Goal: Information Seeking & Learning: Understand process/instructions

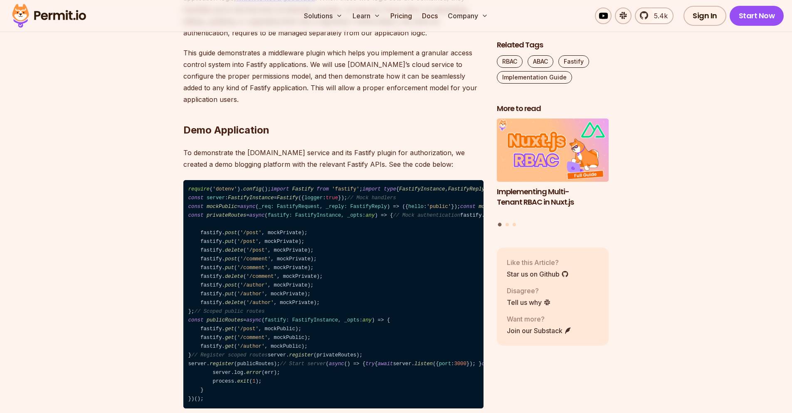
scroll to position [748, 0]
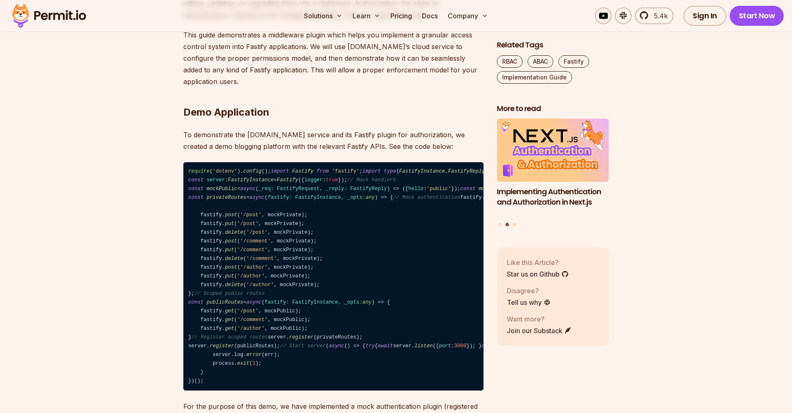
click at [284, 300] on code "require ( 'dotenv' ). config (); import Fastify from 'fastify' ; import type { …" at bounding box center [333, 276] width 300 height 229
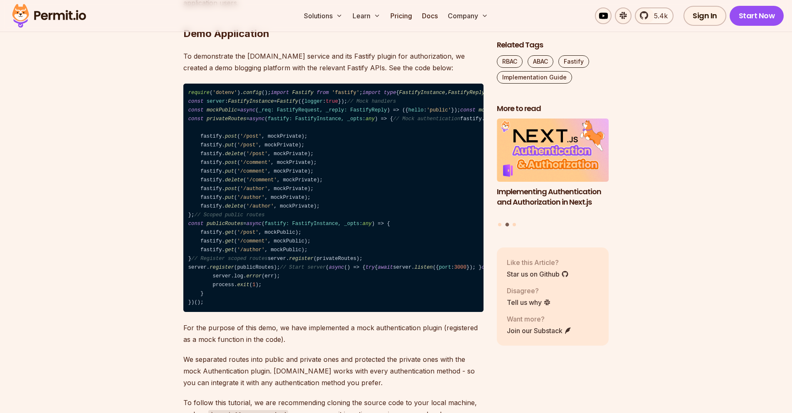
scroll to position [848, 0]
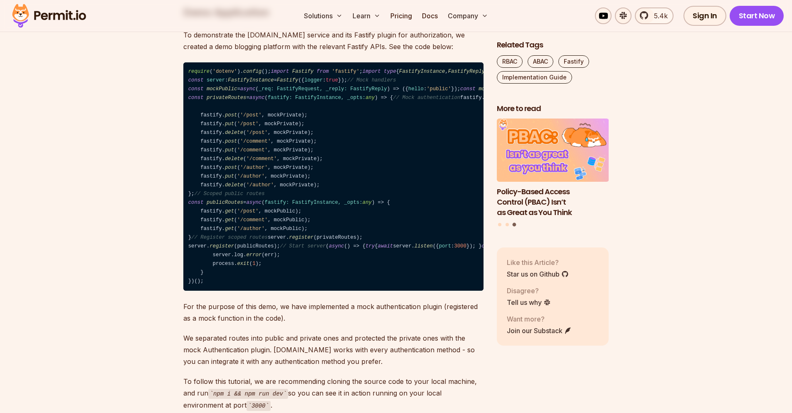
click at [278, 208] on code "require ( 'dotenv' ). config (); import Fastify from 'fastify' ; import type { …" at bounding box center [333, 176] width 300 height 229
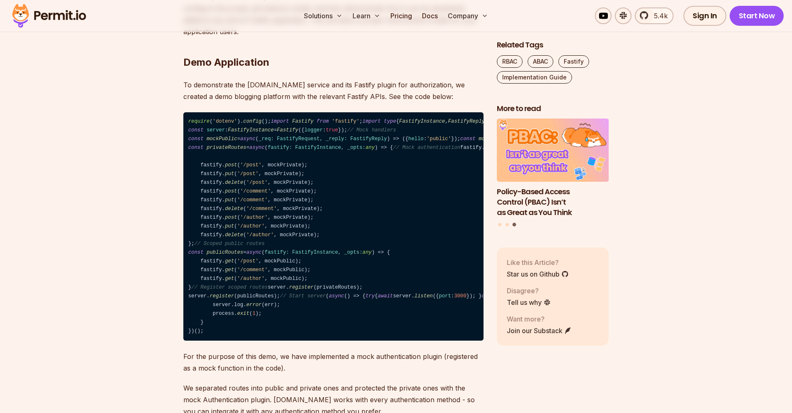
click at [272, 247] on code "require ( 'dotenv' ). config (); import Fastify from 'fastify' ; import type { …" at bounding box center [333, 226] width 300 height 229
drag, startPoint x: 272, startPoint y: 247, endPoint x: 298, endPoint y: 258, distance: 27.6
click at [273, 247] on code "require ( 'dotenv' ). config (); import Fastify from 'fastify' ; import type { …" at bounding box center [333, 226] width 300 height 229
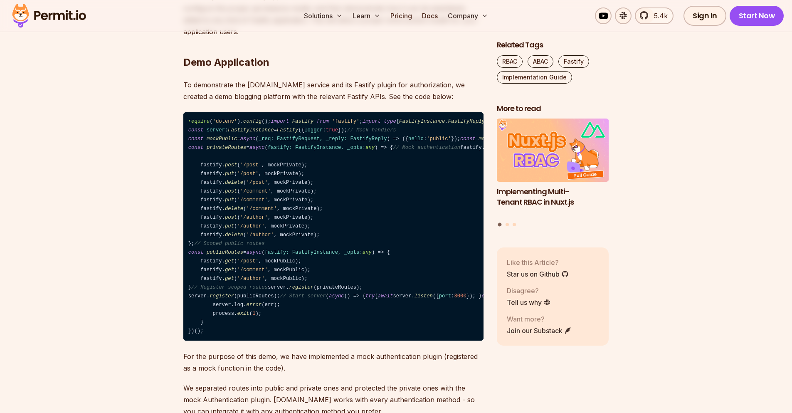
click at [304, 244] on code "require ( 'dotenv' ). config (); import Fastify from 'fastify' ; import type { …" at bounding box center [333, 226] width 300 height 229
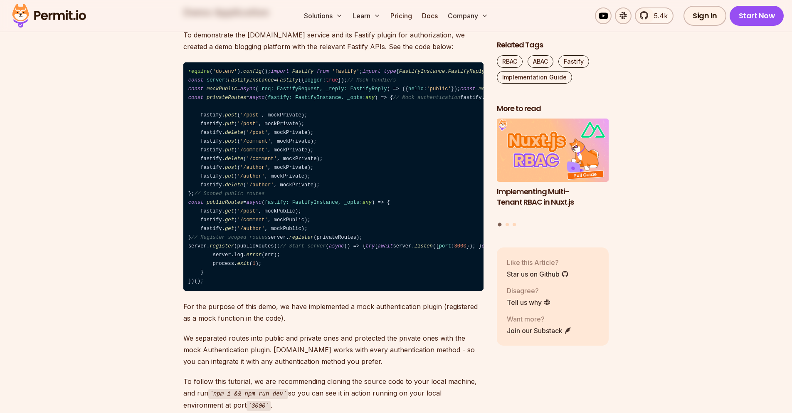
click at [275, 200] on code "require ( 'dotenv' ). config (); import Fastify from 'fastify' ; import type { …" at bounding box center [333, 176] width 300 height 229
click at [274, 208] on code "require ( 'dotenv' ). config (); import Fastify from 'fastify' ; import type { …" at bounding box center [333, 176] width 300 height 229
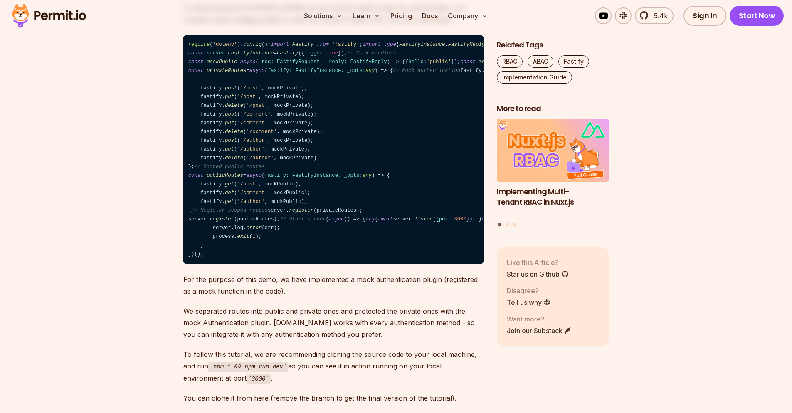
scroll to position [898, 0]
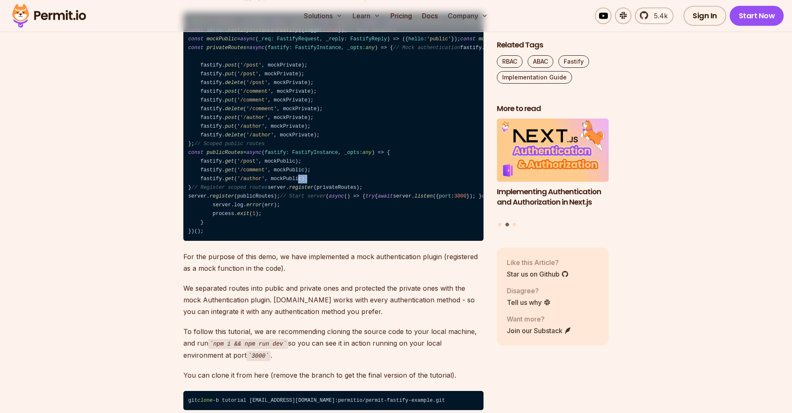
click at [272, 241] on code "require ( 'dotenv' ). config (); import Fastify from 'fastify' ; import type { …" at bounding box center [333, 126] width 300 height 229
click at [339, 241] on code "require ( 'dotenv' ). config (); import Fastify from 'fastify' ; import type { …" at bounding box center [333, 126] width 300 height 229
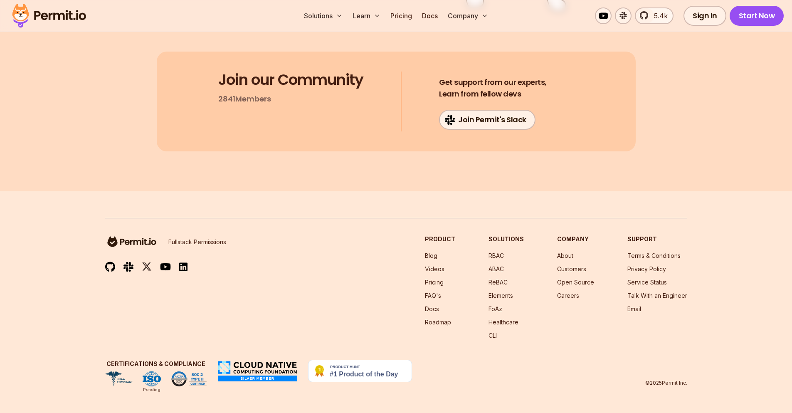
scroll to position [6083, 0]
